Goal: Transaction & Acquisition: Purchase product/service

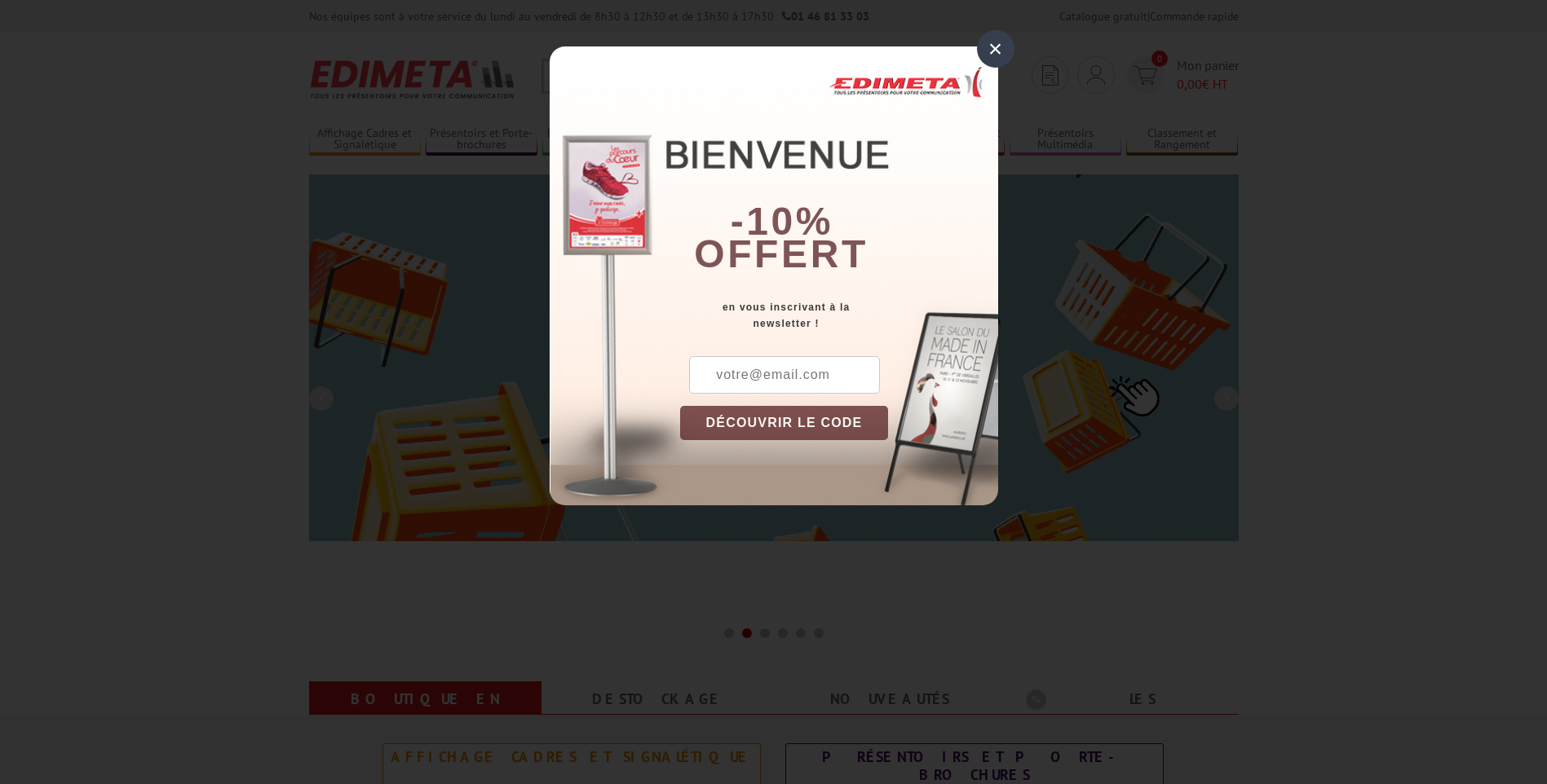
click at [994, 48] on div "×" at bounding box center [995, 48] width 38 height 38
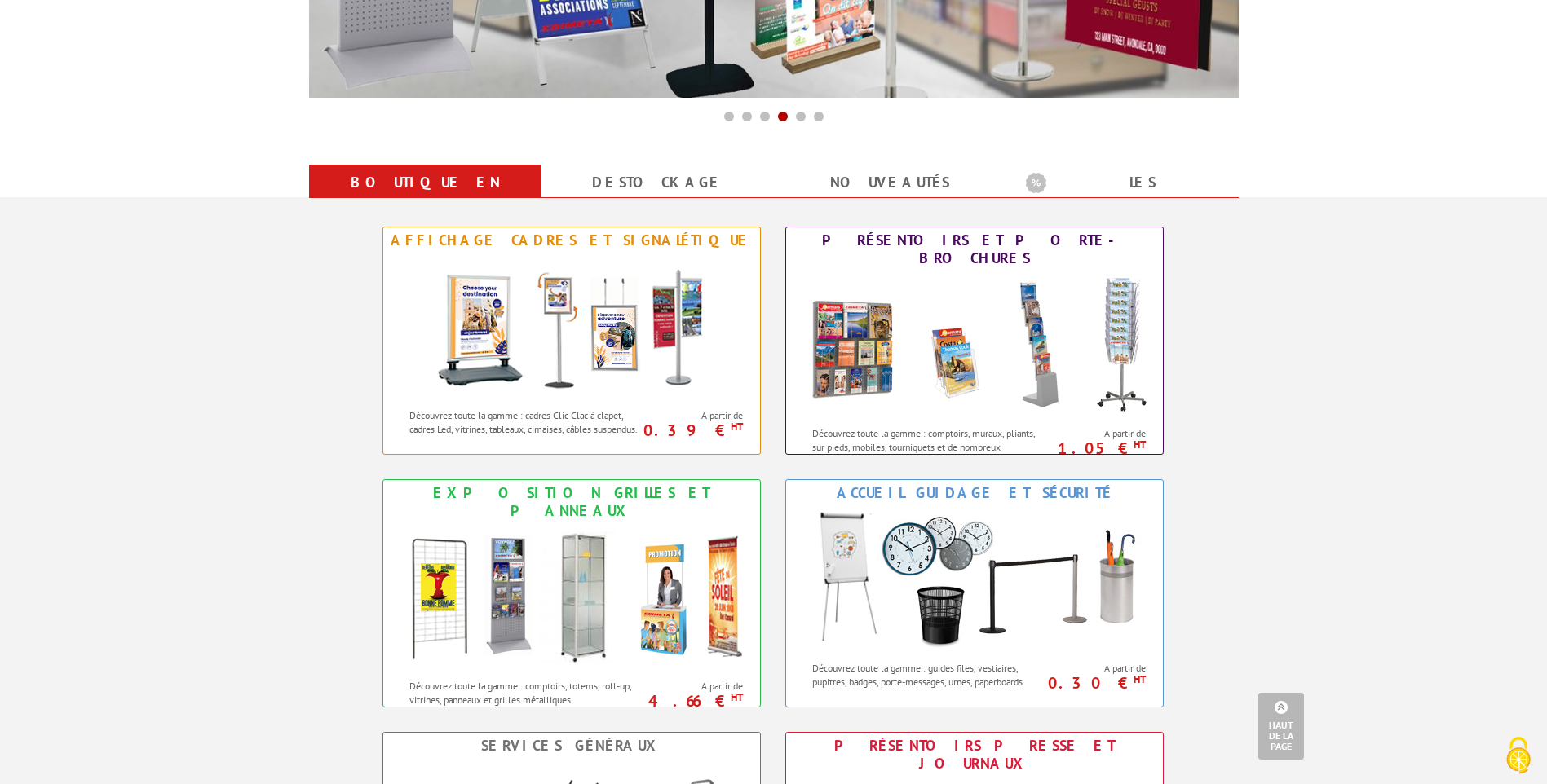
scroll to position [598, 0]
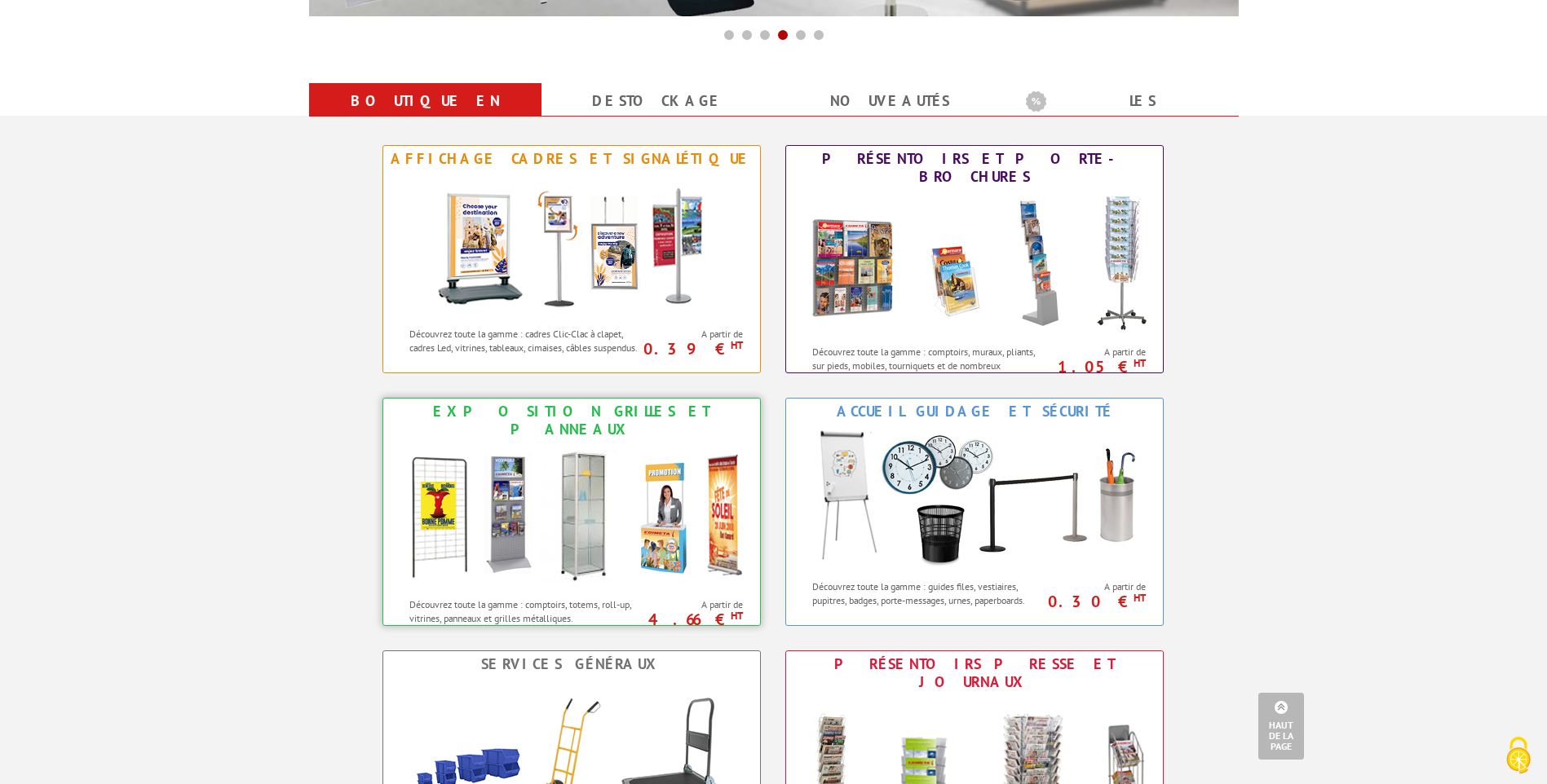
click at [601, 484] on img at bounding box center [572, 516] width 359 height 146
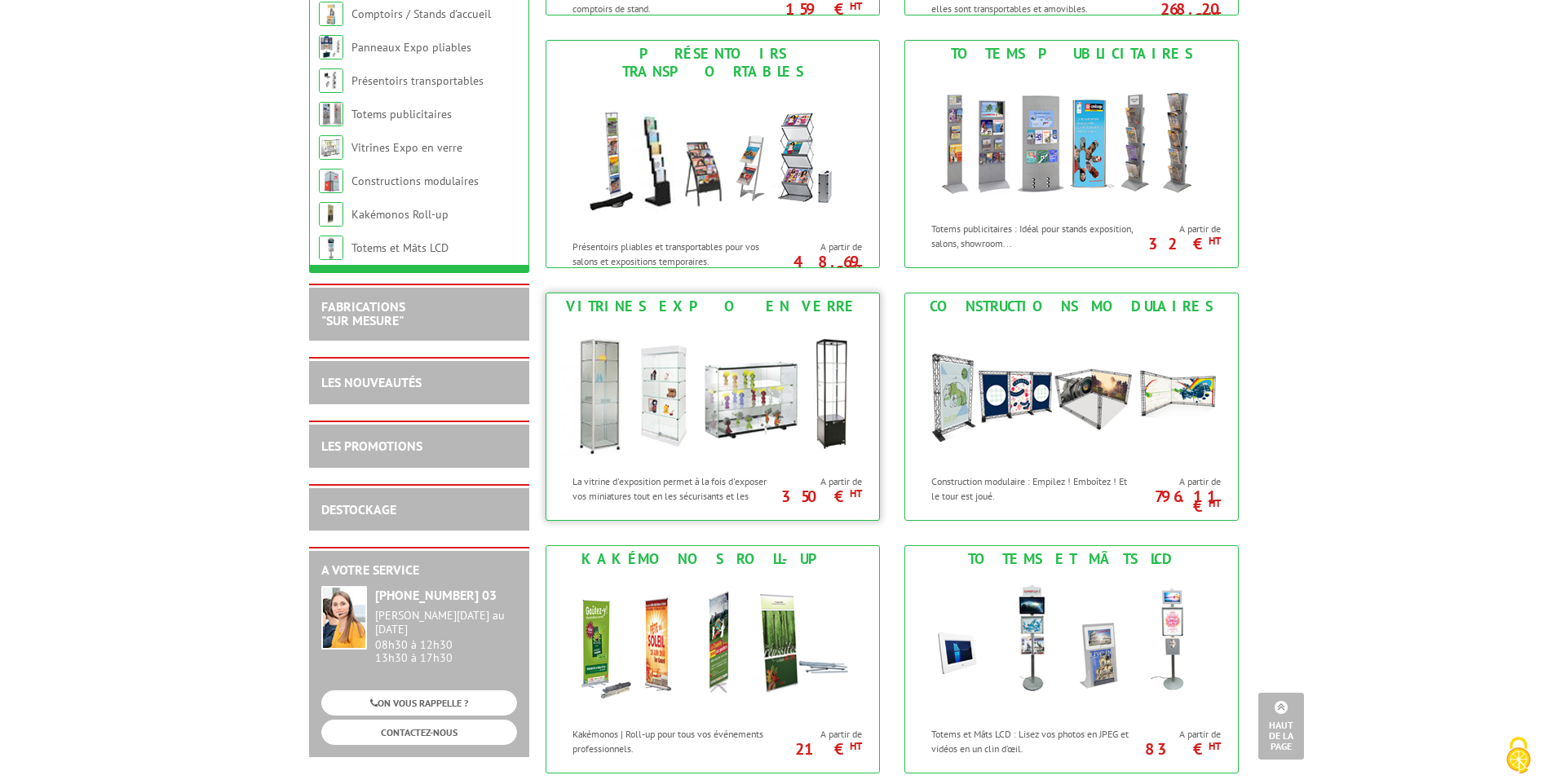
scroll to position [815, 0]
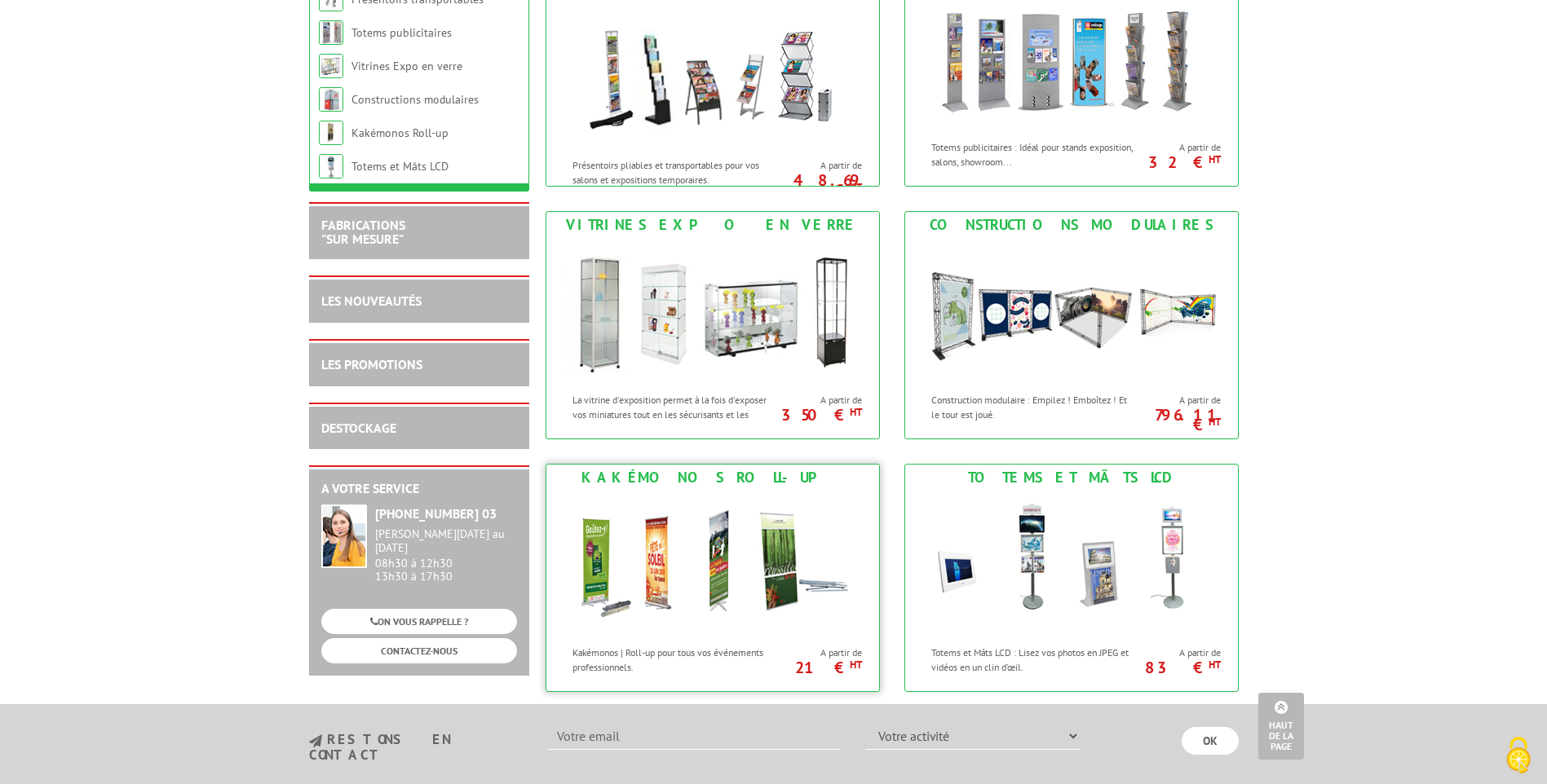
click at [748, 558] on img at bounding box center [713, 564] width 302 height 146
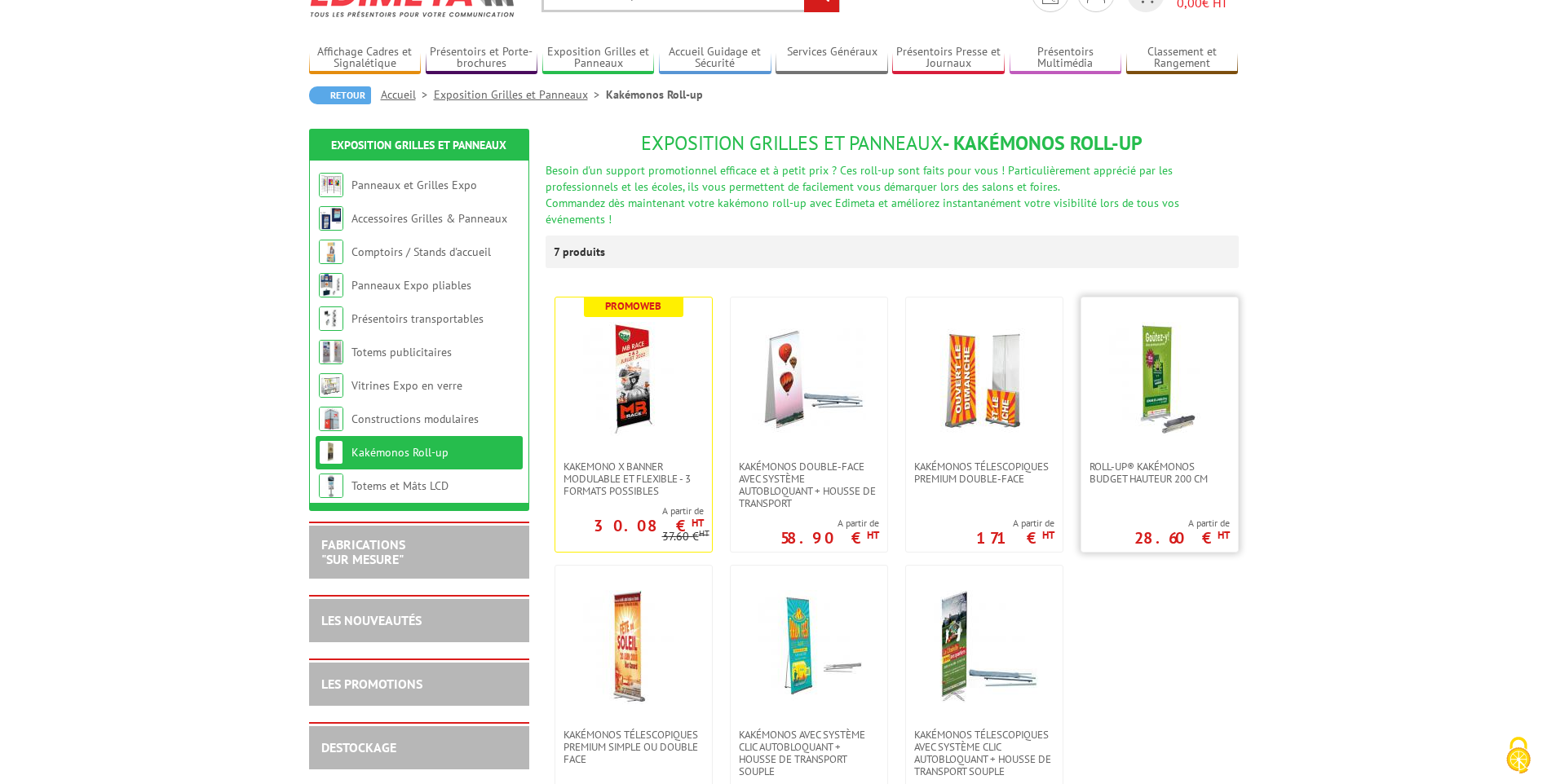
scroll to position [163, 0]
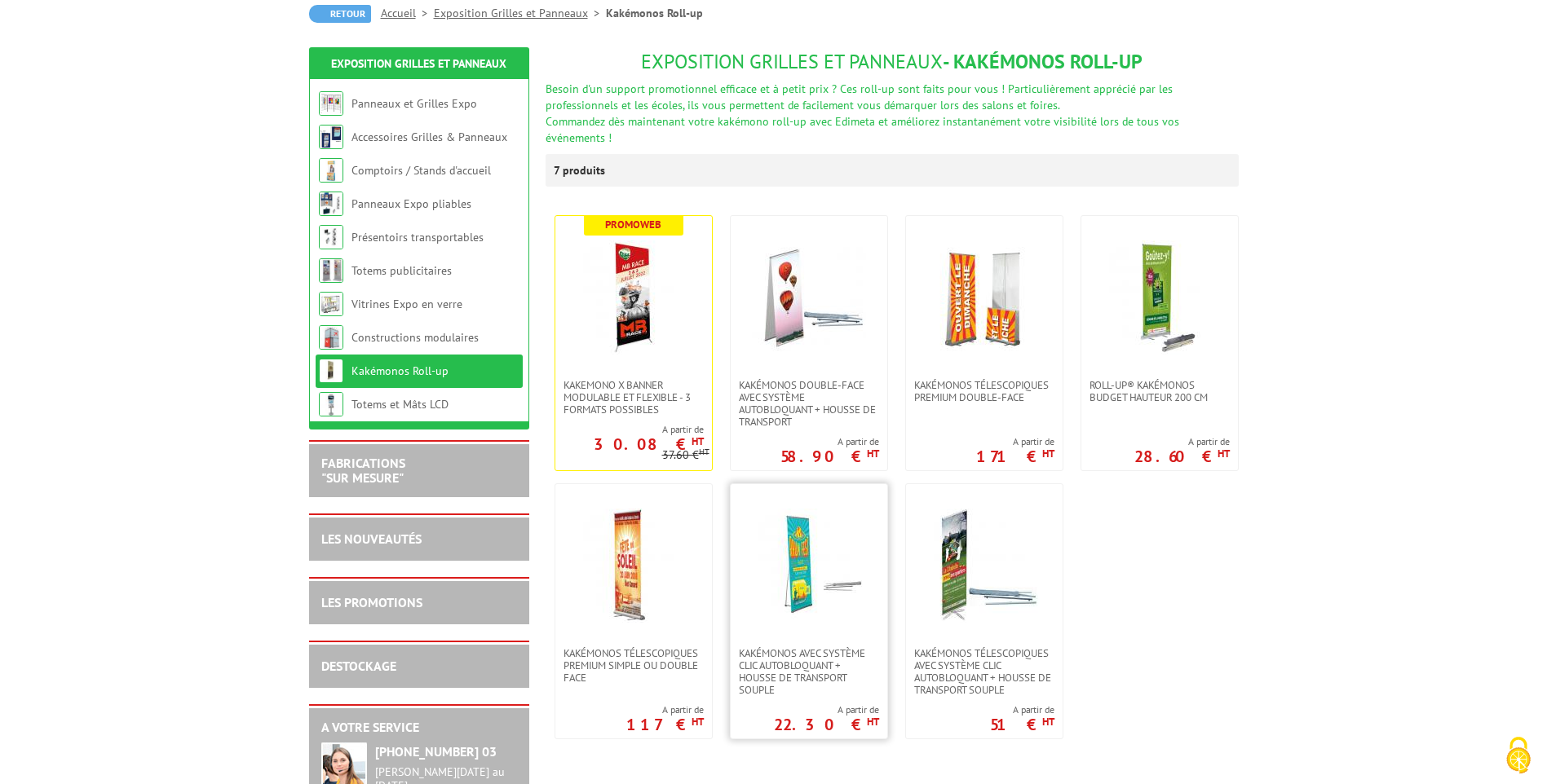
click at [794, 575] on img at bounding box center [809, 565] width 114 height 114
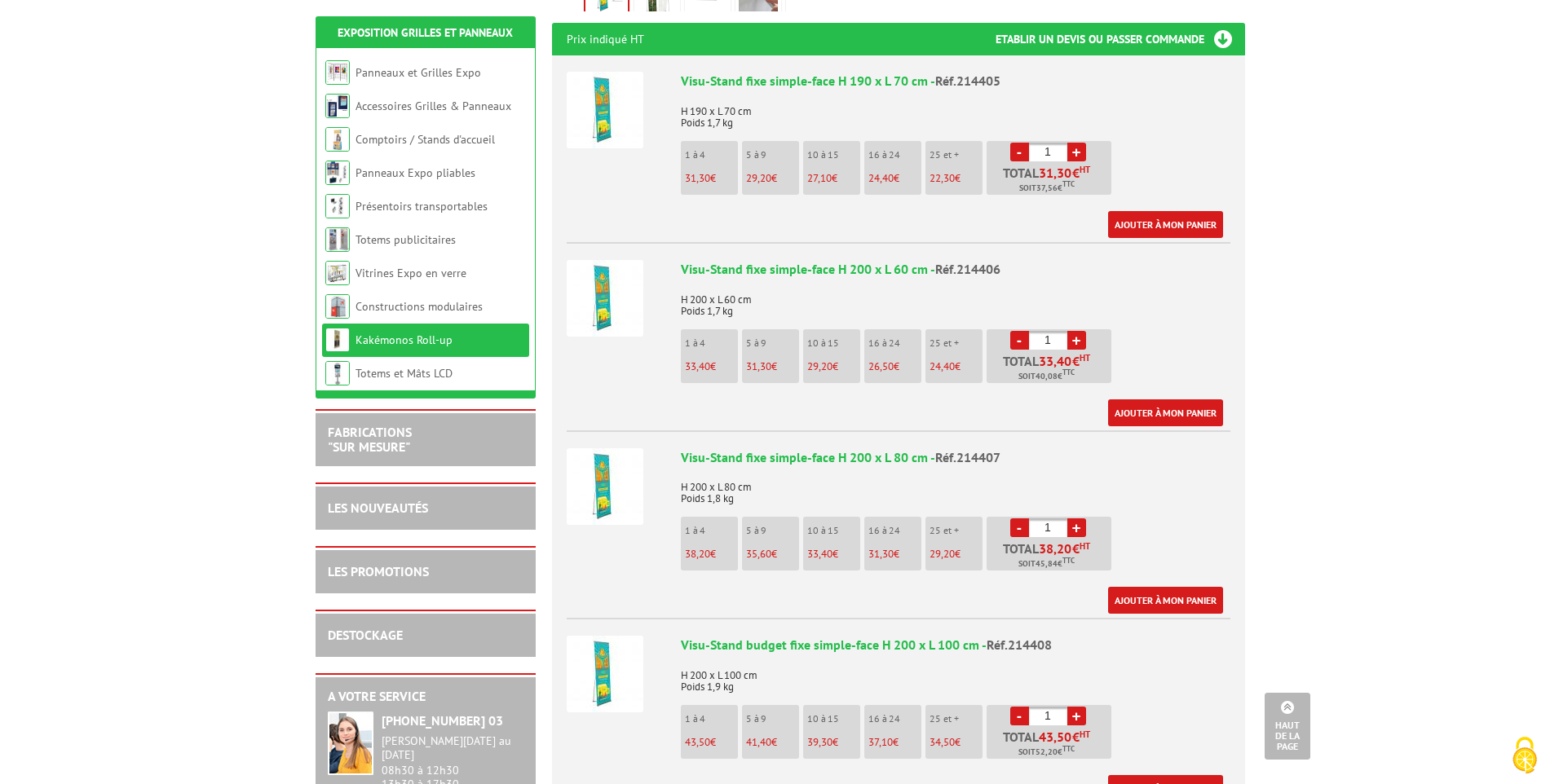
scroll to position [734, 0]
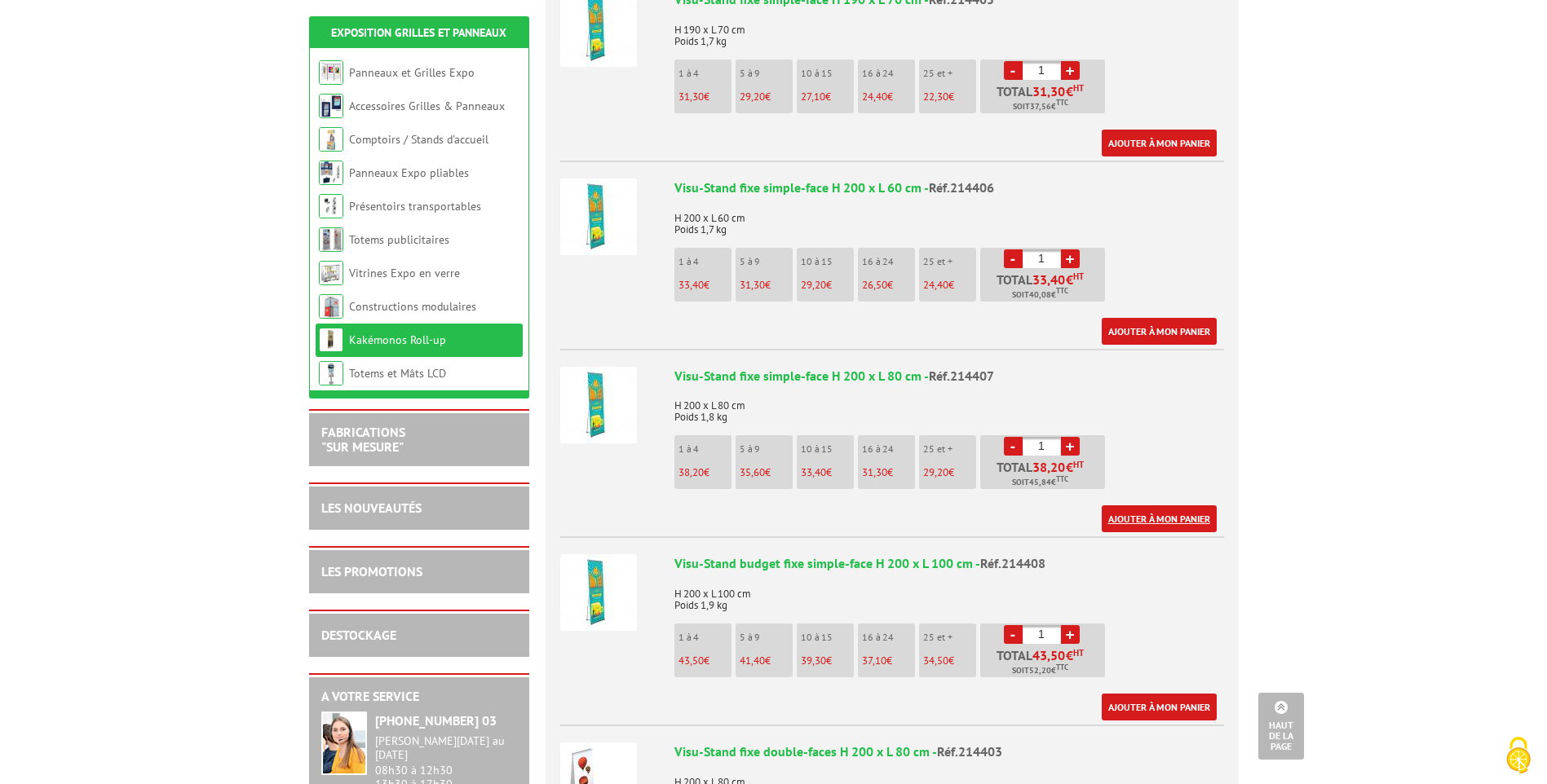
click at [1170, 506] on link "Ajouter à mon panier" at bounding box center [1159, 519] width 115 height 27
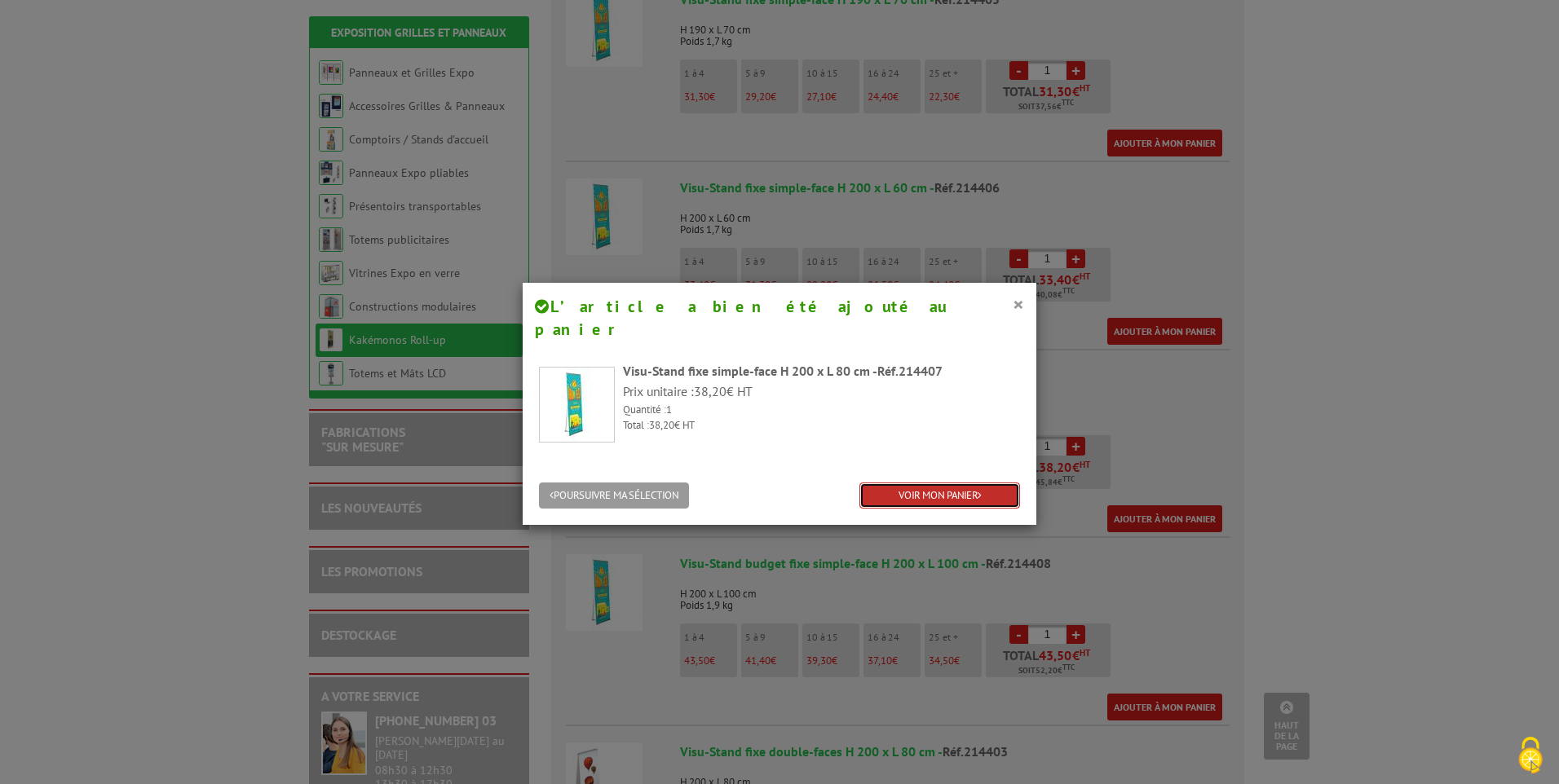
click at [930, 483] on link "VOIR MON PANIER" at bounding box center [940, 496] width 161 height 27
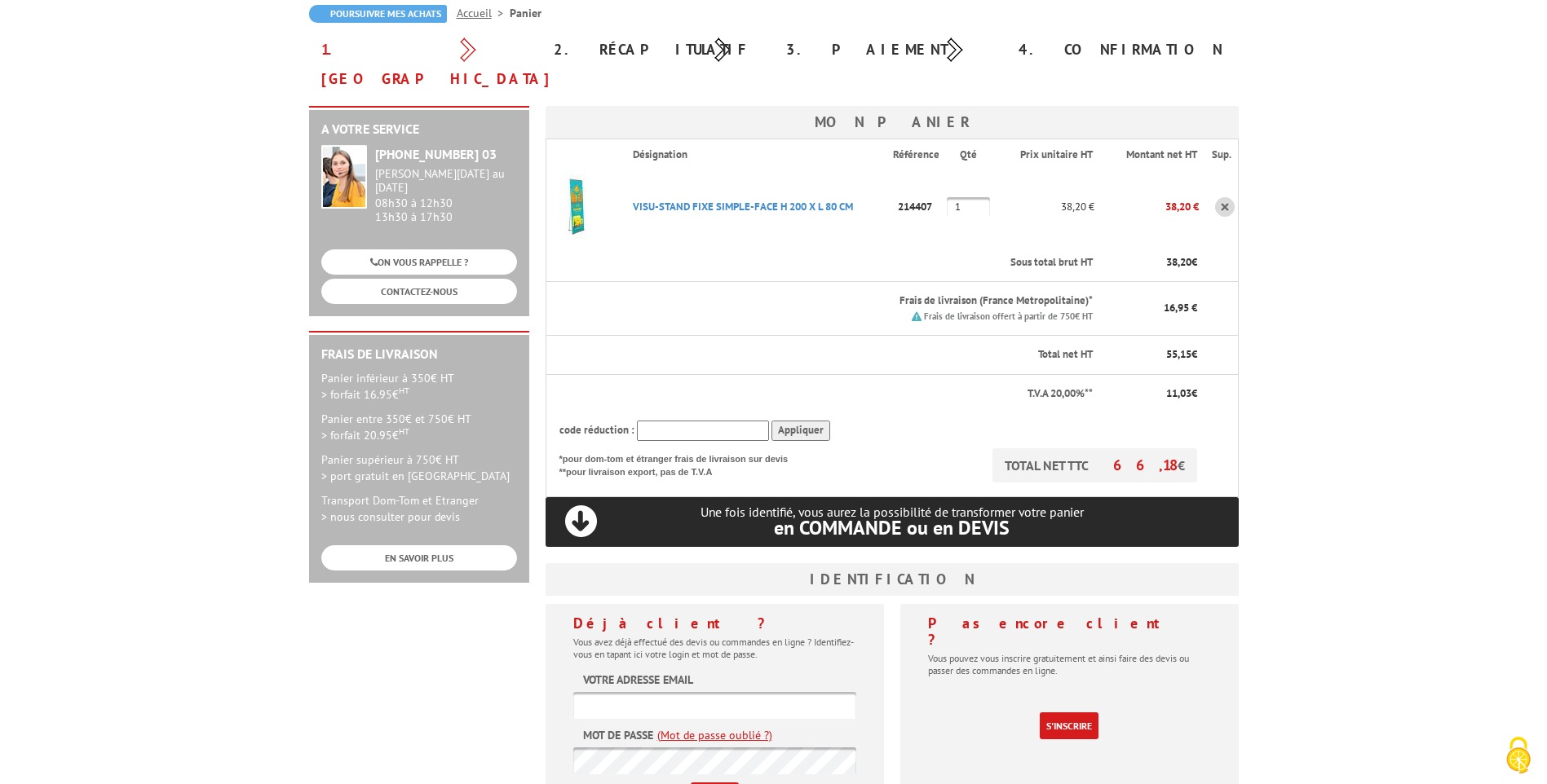
scroll to position [244, 0]
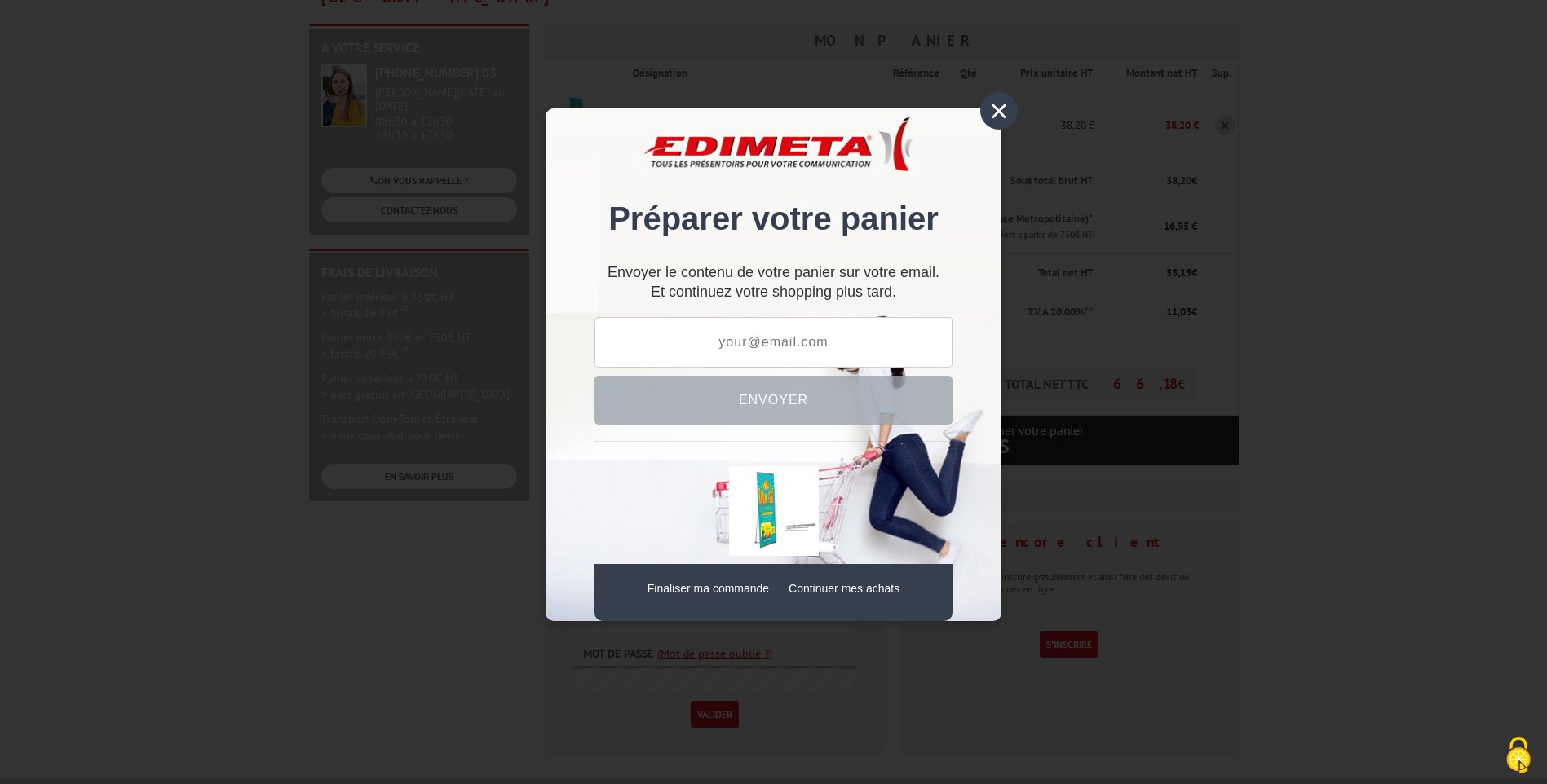
click at [998, 115] on div "×" at bounding box center [998, 111] width 38 height 38
